Goal: Transaction & Acquisition: Download file/media

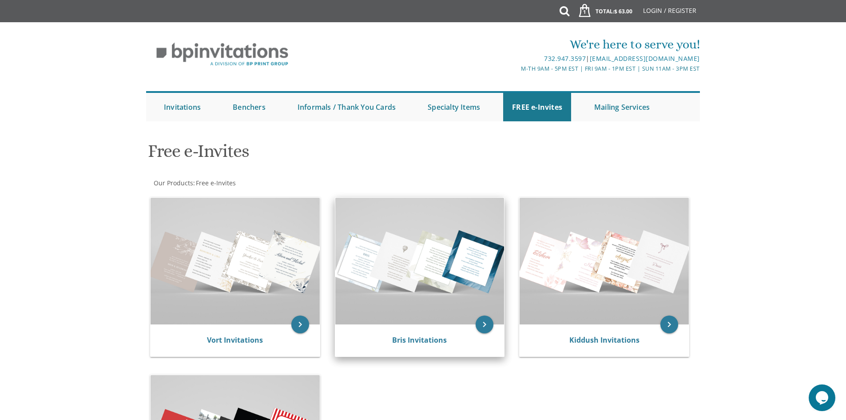
click at [421, 245] on img at bounding box center [419, 261] width 169 height 127
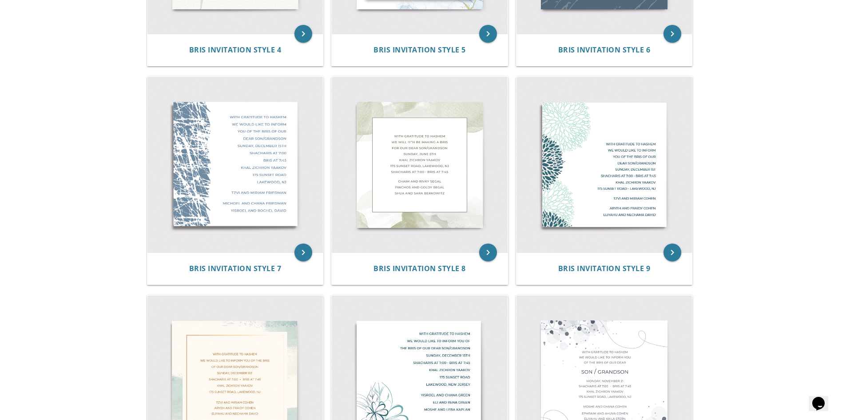
scroll to position [488, 0]
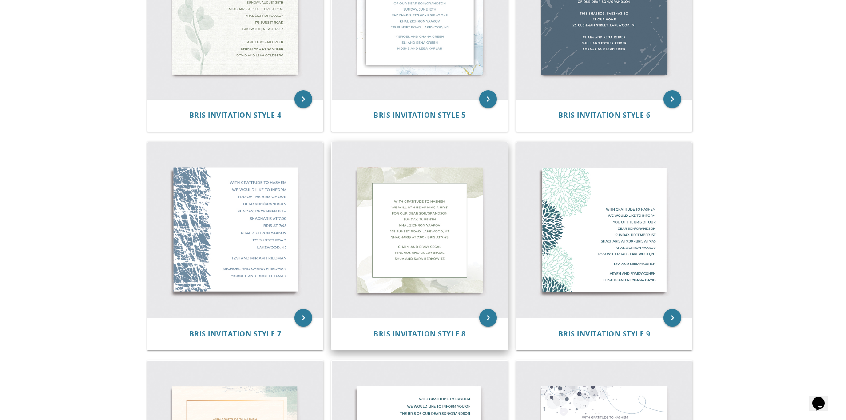
click at [447, 234] on img at bounding box center [420, 230] width 176 height 176
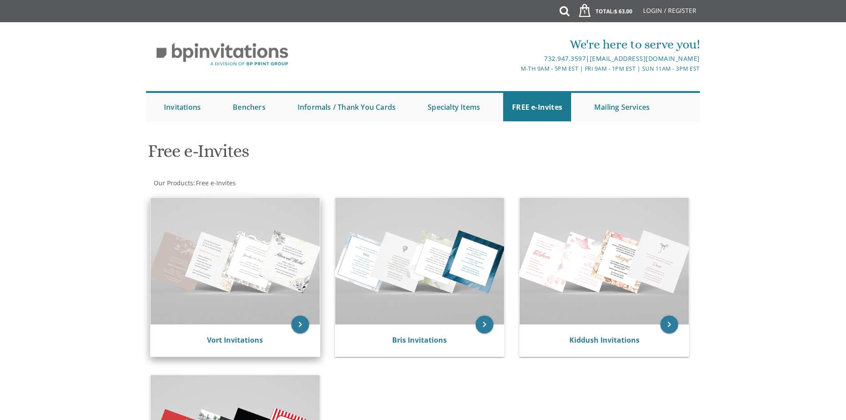
click at [277, 317] on img at bounding box center [235, 261] width 169 height 127
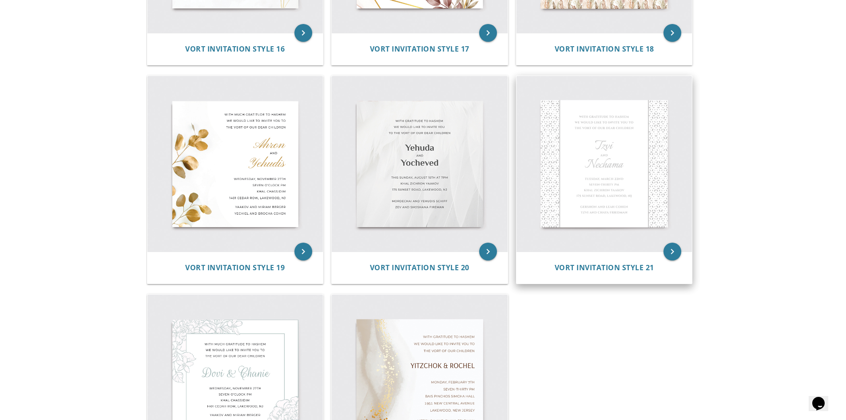
scroll to position [1376, 0]
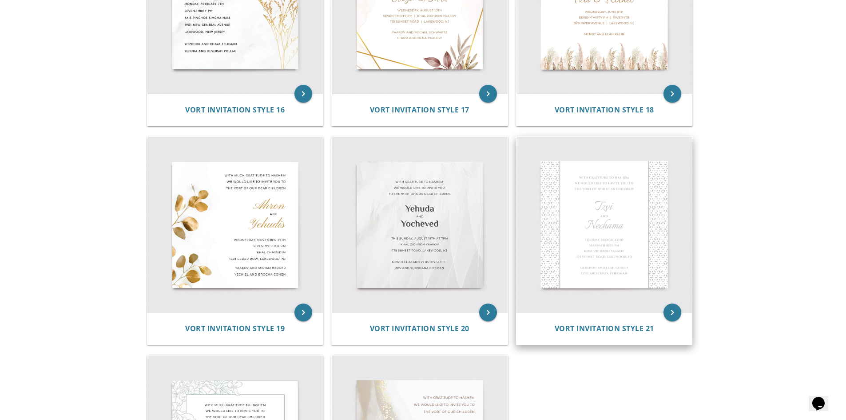
click at [607, 231] on img at bounding box center [604, 225] width 176 height 176
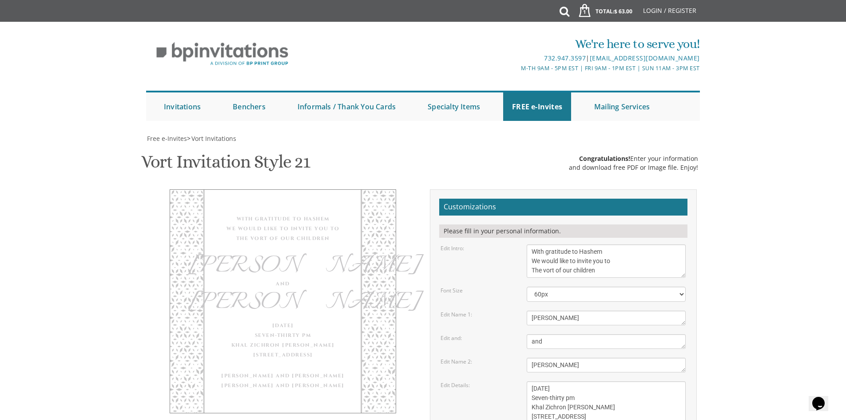
scroll to position [133, 0]
drag, startPoint x: 610, startPoint y: 115, endPoint x: 526, endPoint y: 119, distance: 83.6
click at [526, 244] on div "With gratitude to Hashem We would like to invite you to The vort of our children" at bounding box center [606, 260] width 172 height 33
drag, startPoint x: 601, startPoint y: 140, endPoint x: 543, endPoint y: 139, distance: 57.3
click at [543, 244] on textarea "With gratitude to Hashem We would like to invite you to The vort of our children" at bounding box center [606, 260] width 159 height 33
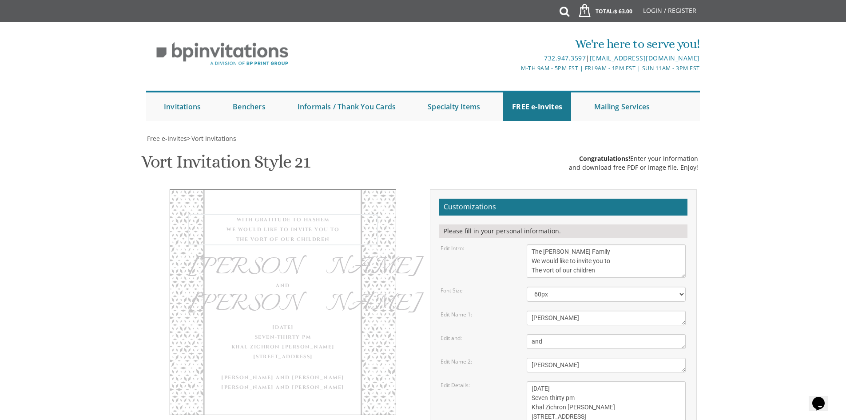
drag, startPoint x: 614, startPoint y: 129, endPoint x: 596, endPoint y: 129, distance: 17.3
click at [596, 244] on textarea "With gratitude to Hashem We would like to invite you to The vort of our children" at bounding box center [606, 260] width 159 height 33
click at [602, 244] on textarea "With gratitude to Hashem We would like to invite you to The vort of our children" at bounding box center [606, 260] width 159 height 33
drag, startPoint x: 602, startPoint y: 139, endPoint x: 537, endPoint y: 143, distance: 64.5
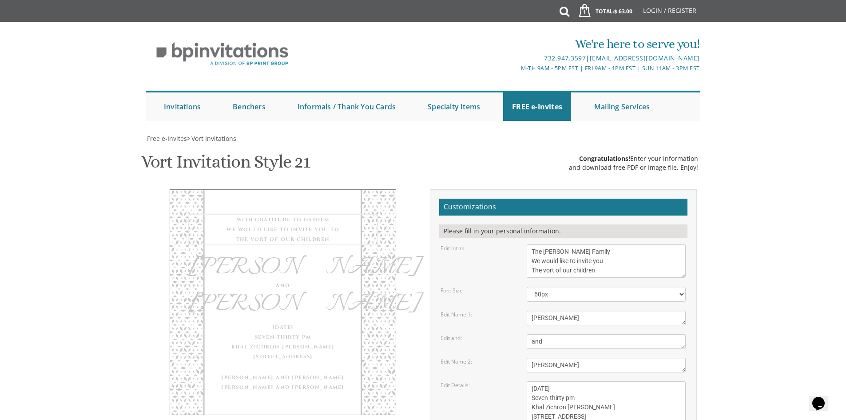
click at [537, 244] on textarea "With gratitude to Hashem We would like to invite you to The vort of our children" at bounding box center [606, 260] width 159 height 33
type textarea "The Ginsburg Family We would like to invite you to the Shabbos Bar Mitzvah of"
click at [806, 185] on body "My Cart 1 Total: $ 63.00 $ 63.00 Informal Style 2 Qty. 1" at bounding box center [423, 393] width 846 height 786
click at [547, 310] on textarea "Tzvi" at bounding box center [606, 317] width 159 height 15
drag, startPoint x: 547, startPoint y: 183, endPoint x: 534, endPoint y: 187, distance: 13.1
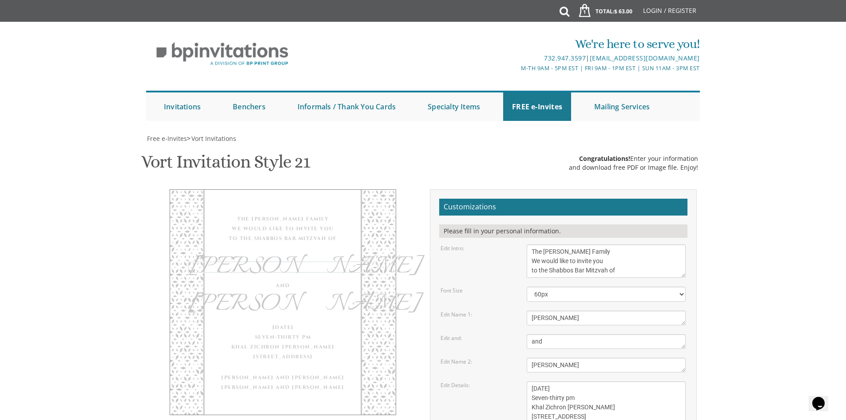
click at [534, 310] on textarea "Tzvi" at bounding box center [606, 317] width 159 height 15
type textarea "Chezki"
click at [554, 217] on form "Customizations Please fill in your personal information. Edit Intro: With grati…" at bounding box center [563, 366] width 248 height 337
drag, startPoint x: 618, startPoint y: 214, endPoint x: 547, endPoint y: 214, distance: 71.5
click at [520, 334] on div "and" at bounding box center [606, 341] width 172 height 15
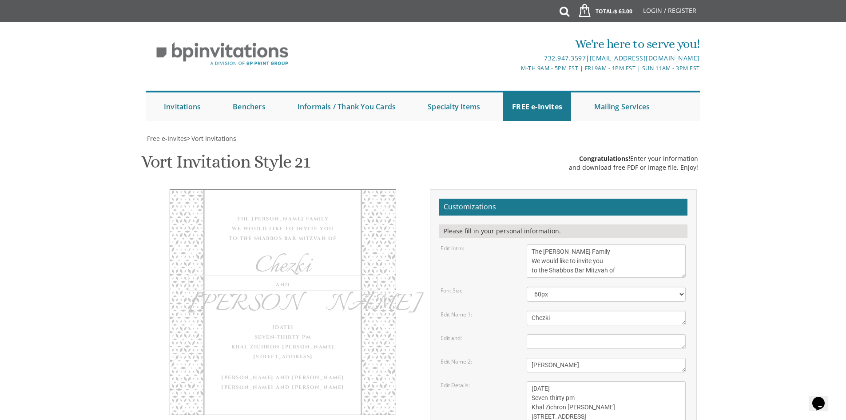
click at [745, 183] on body "My Cart 1 Total: $ 63.00 $ 63.00 Informal Style 2 Qty. 1" at bounding box center [423, 393] width 846 height 786
click at [683, 334] on textarea "and" at bounding box center [606, 341] width 159 height 15
drag, startPoint x: 681, startPoint y: 211, endPoint x: 658, endPoint y: 198, distance: 26.7
click at [658, 198] on form "Customizations Please fill in your personal information. Edit Intro: With grati…" at bounding box center [563, 362] width 248 height 329
click at [583, 350] on textarea "Nechama" at bounding box center [606, 357] width 159 height 15
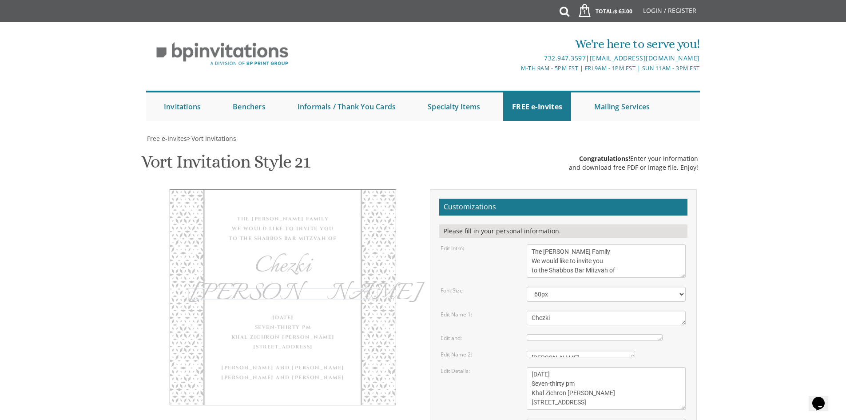
drag, startPoint x: 682, startPoint y: 229, endPoint x: 632, endPoint y: 207, distance: 55.1
click at [632, 207] on form "Customizations Please fill in your personal information. Edit Intro: With grati…" at bounding box center [563, 359] width 248 height 322
click at [734, 187] on body "My Cart 1 Total: $ 63.00 $ 63.00 Informal Style 2 Qty. 1" at bounding box center [423, 386] width 846 height 772
click at [550, 350] on textarea "Nechama" at bounding box center [581, 353] width 108 height 7
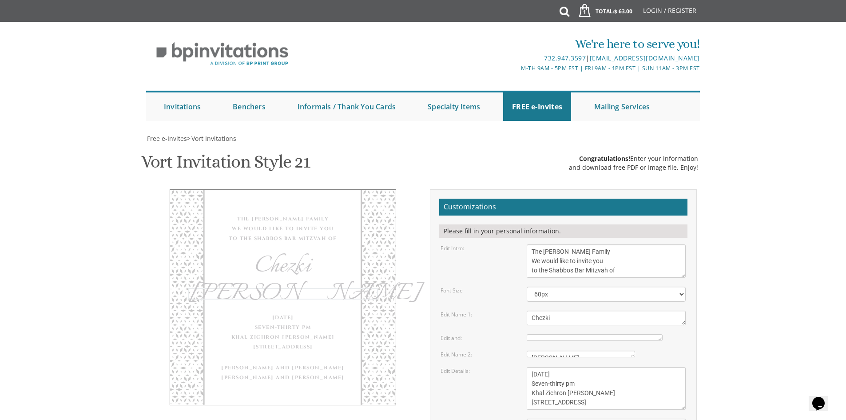
click at [550, 350] on textarea "Nechama" at bounding box center [581, 353] width 108 height 7
click at [733, 190] on body "My Cart 1 Total: $ 63.00 $ 63.00 Informal Style 2 Qty. 1" at bounding box center [423, 386] width 846 height 772
click at [572, 334] on textarea "and" at bounding box center [595, 337] width 136 height 7
click at [448, 334] on label "Edit and:" at bounding box center [450, 338] width 21 height 8
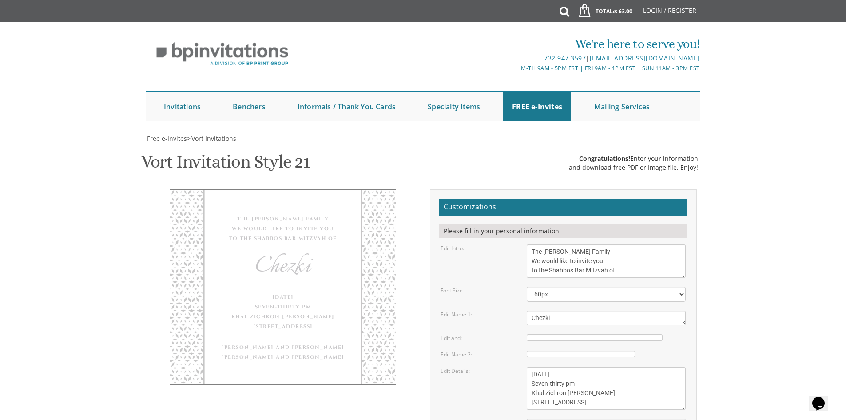
click at [448, 334] on label "Edit and:" at bounding box center [450, 338] width 21 height 8
click at [660, 334] on textarea "and" at bounding box center [595, 337] width 136 height 7
drag, startPoint x: 660, startPoint y: 206, endPoint x: 495, endPoint y: 204, distance: 165.6
click at [495, 334] on div "Edit and: and" at bounding box center [563, 338] width 258 height 8
click at [612, 350] on textarea "Nechama" at bounding box center [581, 353] width 108 height 7
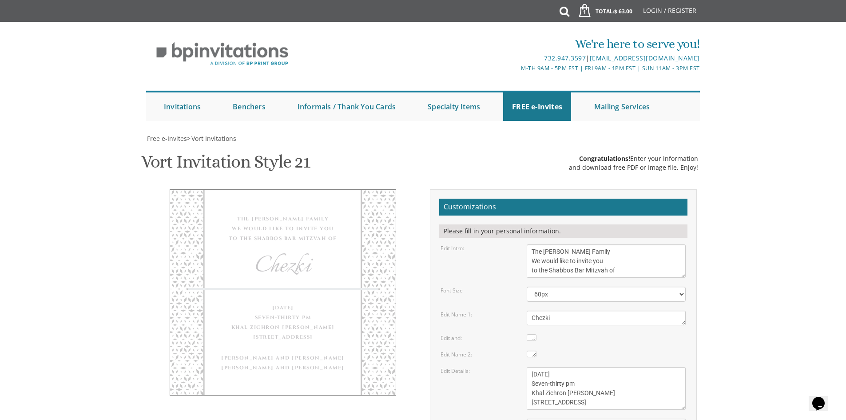
drag, startPoint x: 634, startPoint y: 222, endPoint x: 515, endPoint y: 219, distance: 118.6
click at [515, 350] on div "Edit Name 2: Nechama" at bounding box center [563, 354] width 258 height 8
click at [834, 198] on body "My Cart 1 Total: $ 63.00 $ 63.00 Informal Style 2 Qty. 1" at bounding box center [423, 386] width 846 height 772
click at [558, 310] on textarea "Tzvi" at bounding box center [606, 317] width 159 height 15
click at [560, 286] on select "40px 50px 60px 70px 80px" at bounding box center [606, 293] width 159 height 15
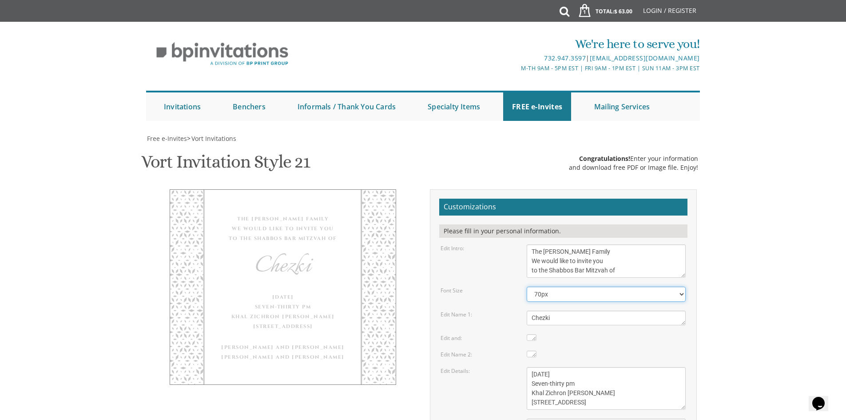
click at [527, 286] on select "40px 50px 60px 70px 80px" at bounding box center [606, 293] width 159 height 15
click at [551, 286] on select "40px 50px 60px 70px 80px" at bounding box center [606, 293] width 159 height 15
select select "80px"
click at [527, 286] on select "40px 50px 60px 70px 80px" at bounding box center [606, 293] width 159 height 15
click at [707, 217] on body "My Cart 1 Total: $ 63.00 $ 63.00 Informal Style 2 Qty. 1" at bounding box center [423, 386] width 846 height 772
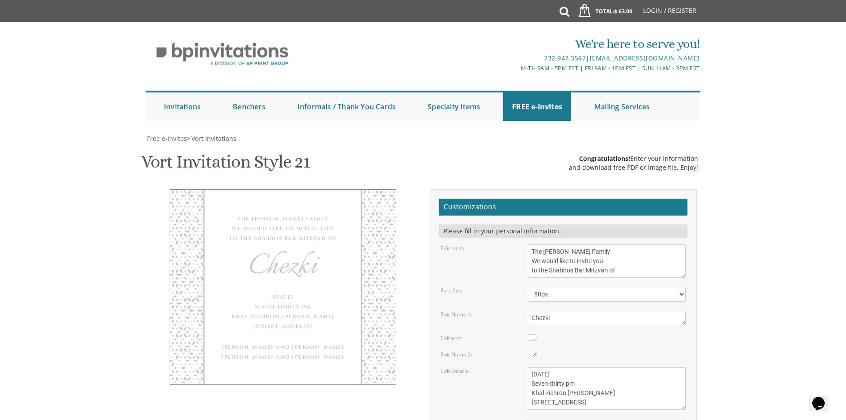
click at [707, 217] on body "My Cart 1 Total: $ 63.00 $ 63.00 Informal Style 2 Qty. 1" at bounding box center [423, 386] width 846 height 772
click at [531, 310] on textarea "Tzvi" at bounding box center [606, 317] width 159 height 15
click at [759, 144] on body "My Cart 1 Total: $ 63.00 $ 63.00 Informal Style 2 Qty. 1" at bounding box center [423, 386] width 846 height 772
drag, startPoint x: 603, startPoint y: 244, endPoint x: 529, endPoint y: 242, distance: 73.7
click at [529, 367] on textarea "Tuesday, March 22nd Seven-thirty pm Khal Zichron Yaakov 175 sunset road, Lakewo…" at bounding box center [606, 388] width 159 height 43
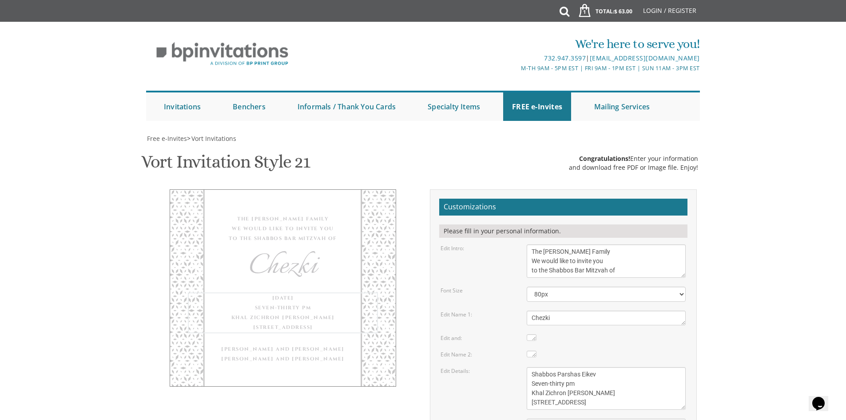
drag, startPoint x: 580, startPoint y: 251, endPoint x: 527, endPoint y: 246, distance: 52.7
click at [527, 367] on textarea "Tuesday, March 22nd Seven-thirty pm Khal Zichron Yaakov 175 sunset road, Lakewo…" at bounding box center [606, 388] width 159 height 43
click at [606, 367] on textarea "Tuesday, March 22nd Seven-thirty pm Khal Zichron Yaakov 175 sunset road, Lakewo…" at bounding box center [606, 388] width 159 height 43
drag, startPoint x: 591, startPoint y: 257, endPoint x: 525, endPoint y: 261, distance: 66.7
click at [525, 367] on div "Tuesday, March 22nd Seven-thirty pm Khal Zichron Yaakov 175 sunset road, Lakewo…" at bounding box center [606, 388] width 172 height 43
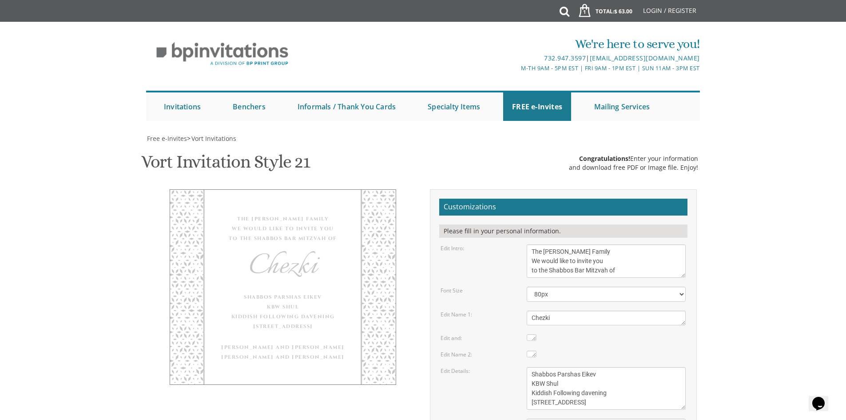
click at [746, 246] on body "My Cart 1 Total: $ 63.00 $ 63.00 Informal Style 2 Qty. 1" at bounding box center [423, 386] width 846 height 772
drag, startPoint x: 625, startPoint y: 269, endPoint x: 527, endPoint y: 271, distance: 98.6
click at [527, 367] on textarea "Tuesday, March 22nd Seven-thirty pm Khal Zichron Yaakov 175 sunset road, Lakewo…" at bounding box center [606, 388] width 159 height 43
type textarea "Shabbos Parshas Eikev KBW Shul Kiddish Following davening"
drag, startPoint x: 595, startPoint y: 307, endPoint x: 519, endPoint y: 289, distance: 78.2
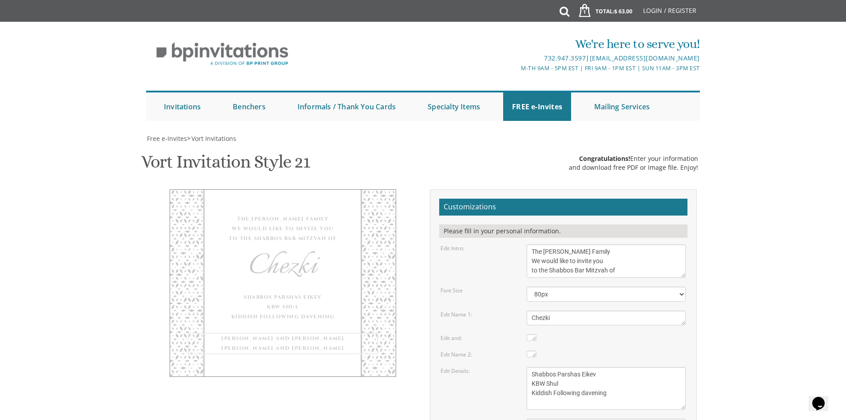
click at [786, 228] on body "My Cart 1 Total: $ 63.00 $ 63.00 Informal Style 2 Qty. 1" at bounding box center [423, 386] width 846 height 772
type input "cheved11@gmail.com"
